Goal: Task Accomplishment & Management: Manage account settings

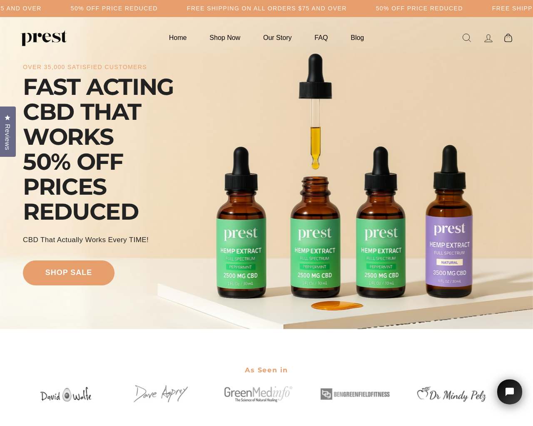
click at [488, 38] on icon at bounding box center [488, 38] width 12 height 12
